Goal: Check status: Check status

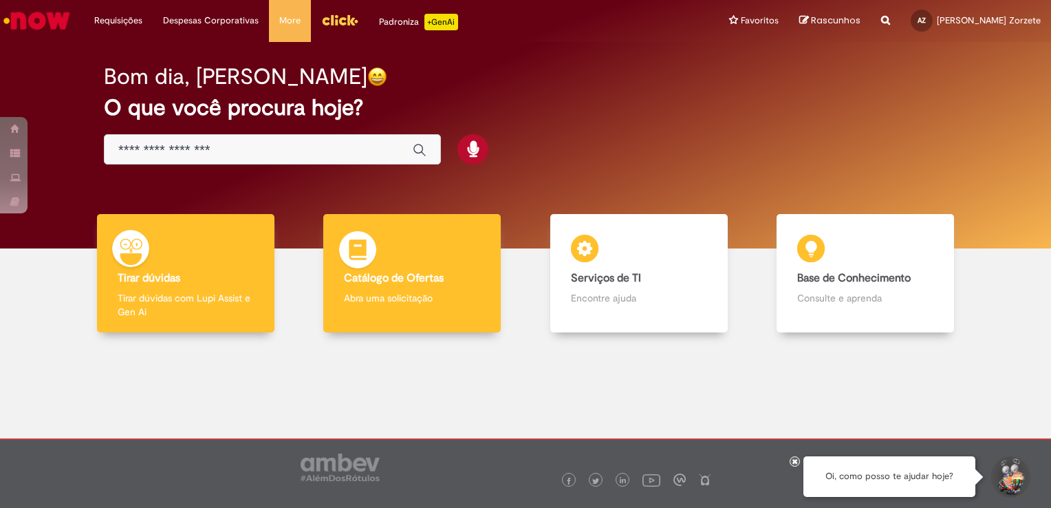
click at [431, 286] on div "Catálogo de Ofertas Catálogo de Ofertas Abra uma solicitação" at bounding box center [411, 273] width 177 height 119
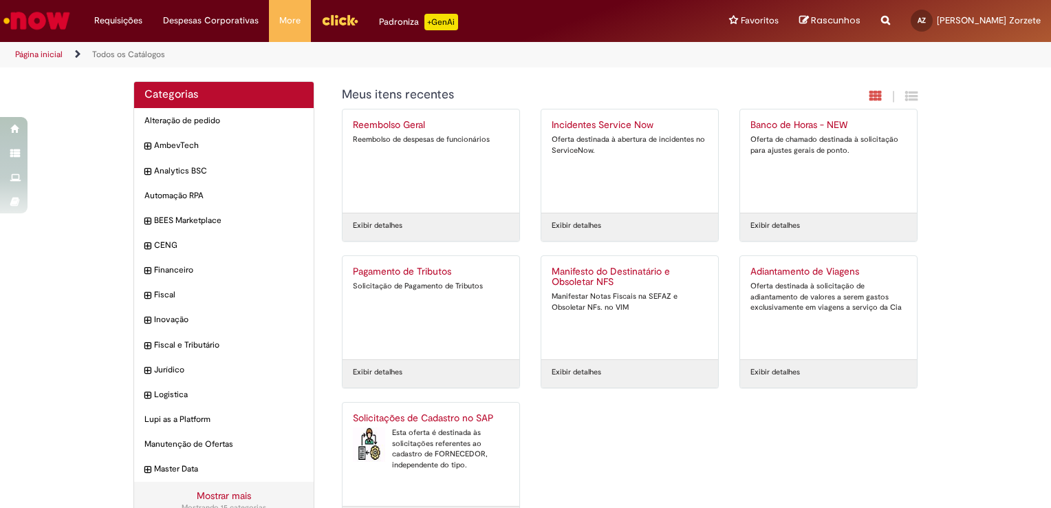
click at [32, 4] on link "Ir para a Homepage" at bounding box center [37, 20] width 74 height 41
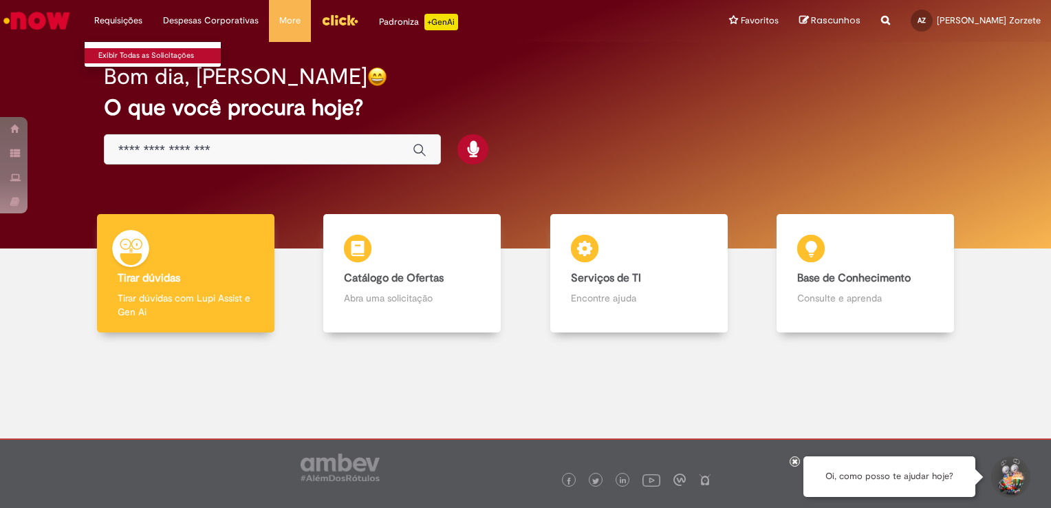
click at [132, 51] on link "Exibir Todas as Solicitações" at bounding box center [160, 55] width 151 height 15
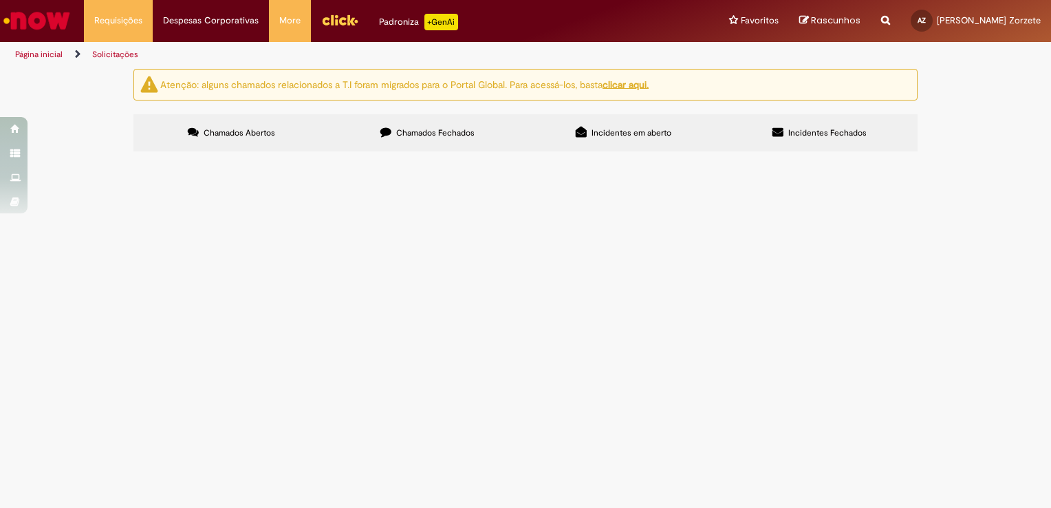
click at [650, 133] on span "Incidentes em aberto" at bounding box center [632, 132] width 80 height 11
click at [646, 80] on u "clicar aqui." at bounding box center [626, 84] width 46 height 12
